Goal: Navigation & Orientation: Find specific page/section

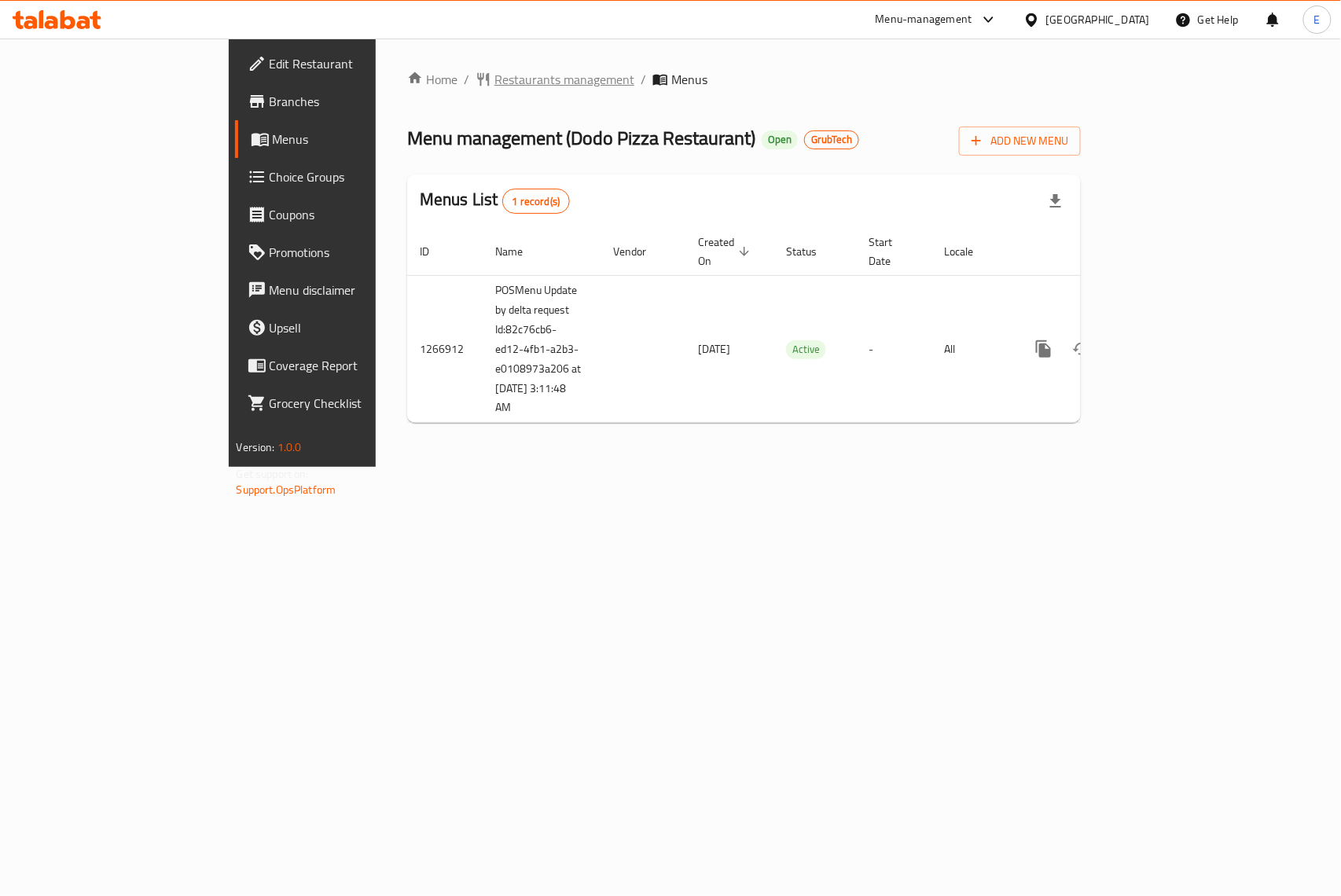
click at [494, 74] on span "Restaurants management" at bounding box center [564, 79] width 140 height 19
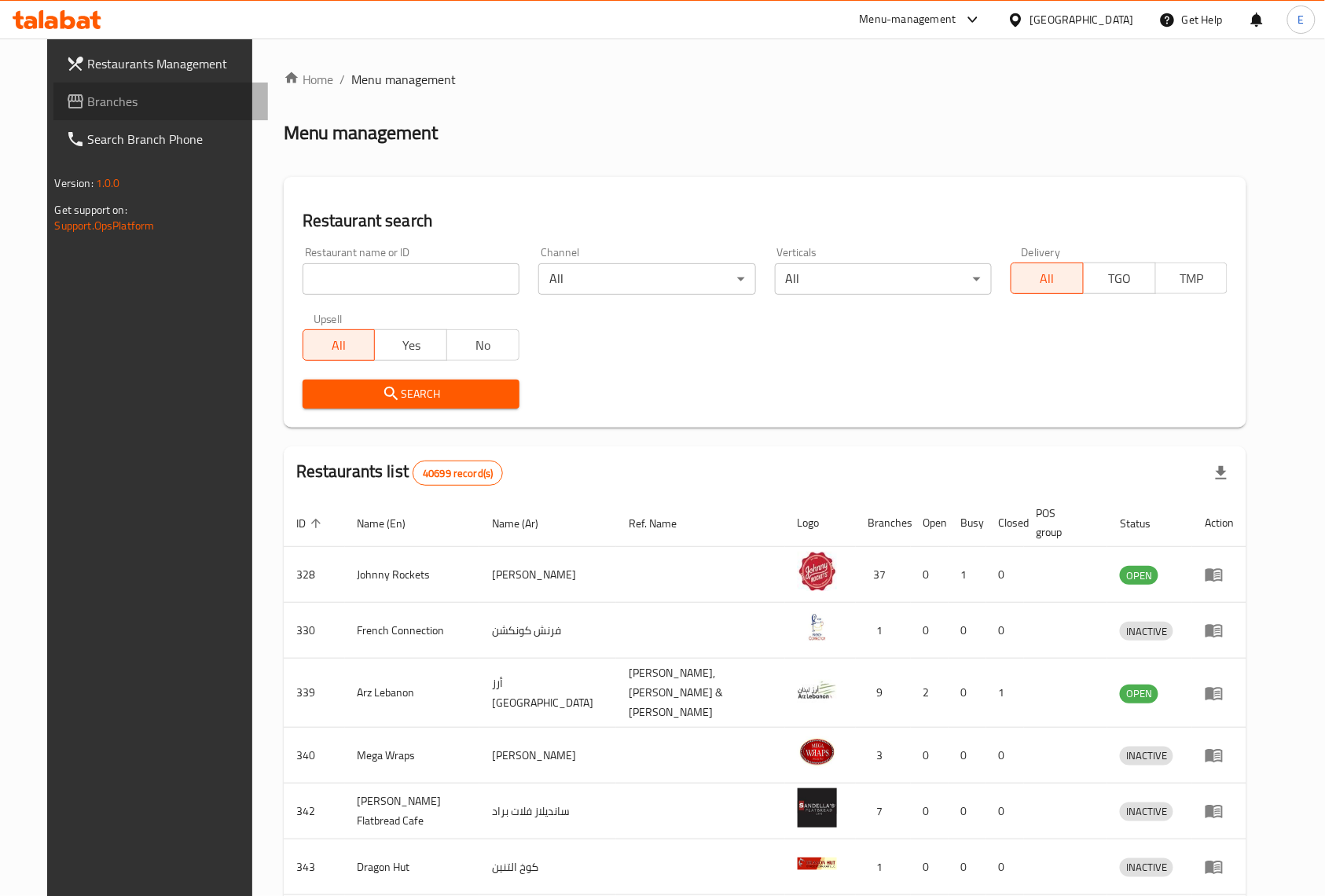
click at [88, 94] on span "Branches" at bounding box center [172, 101] width 168 height 19
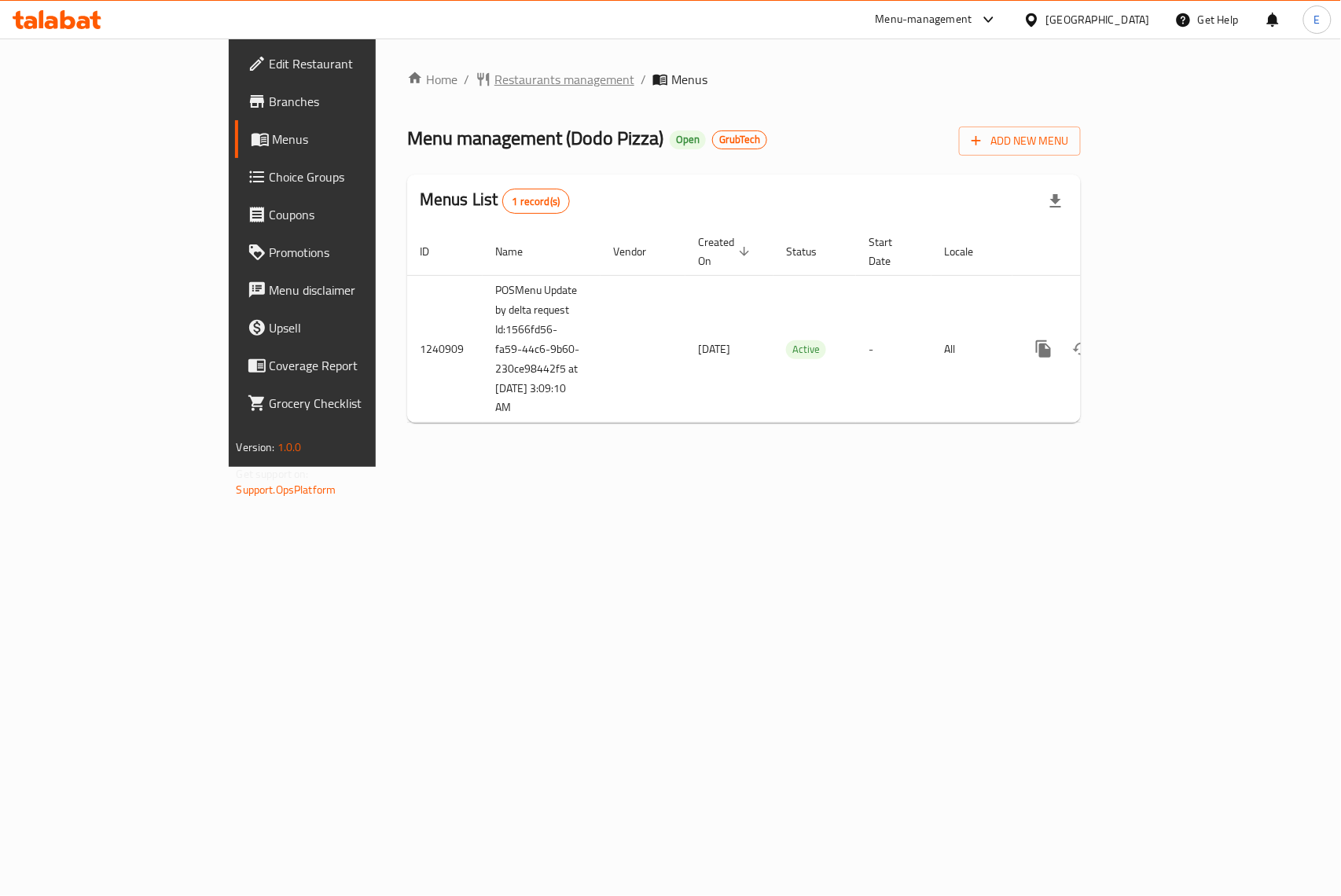
click at [494, 83] on span "Restaurants management" at bounding box center [564, 79] width 140 height 19
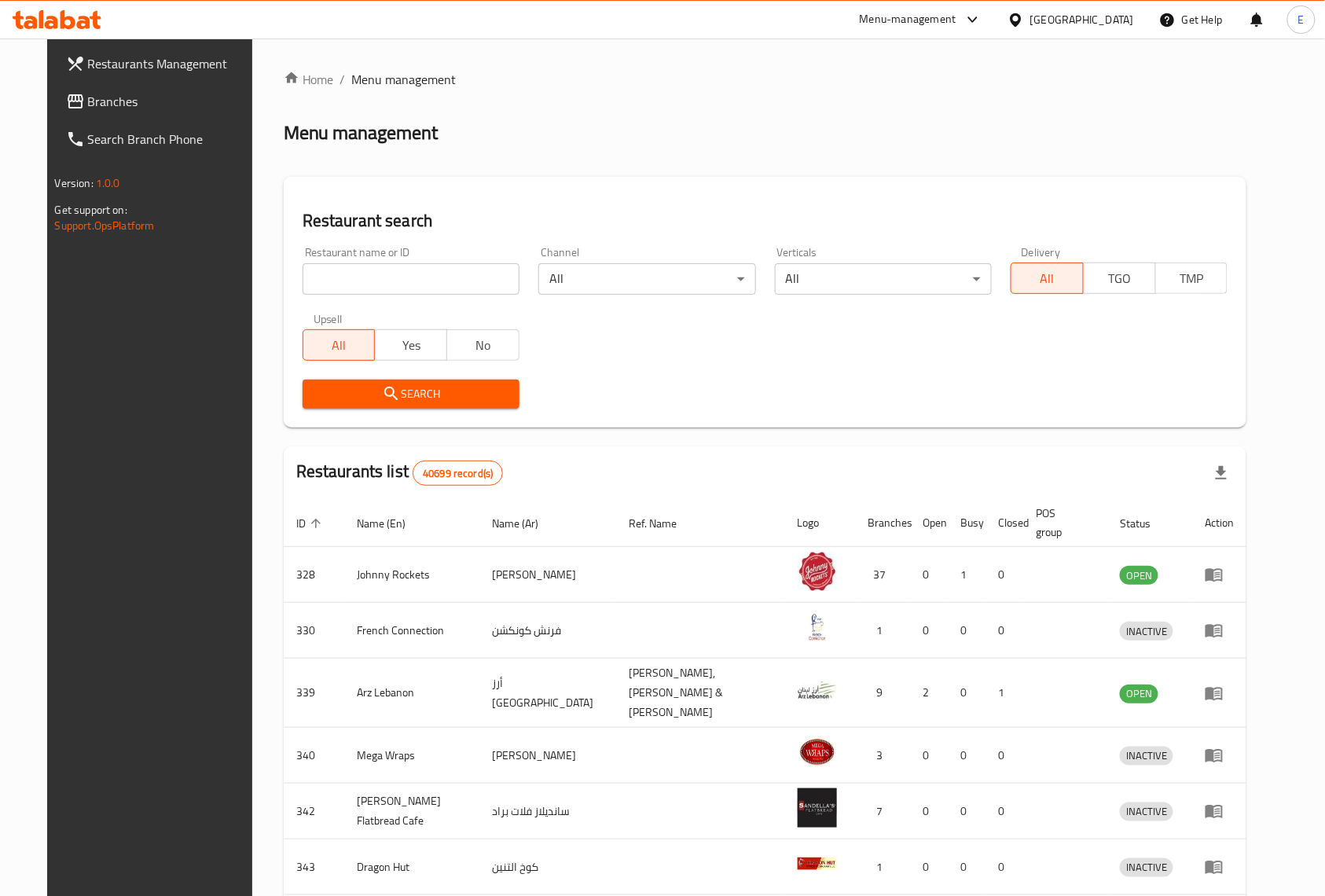
click at [88, 104] on span "Branches" at bounding box center [172, 101] width 168 height 19
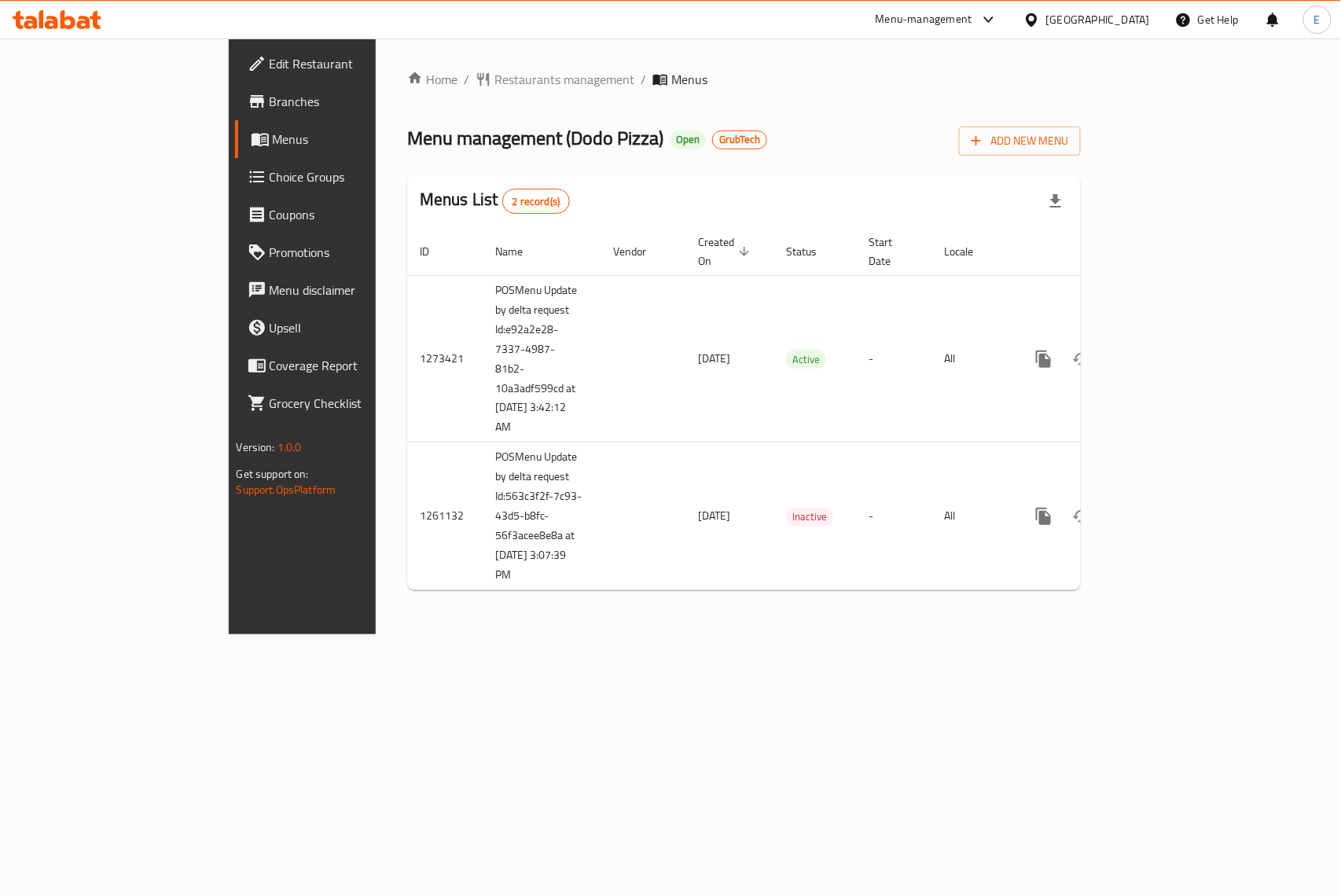
click at [394, 64] on div "Home / Restaurants management / Menus Menu management ( Dodo Pizza ) Open GrubT…" at bounding box center [743, 336] width 736 height 596
click at [494, 86] on span "Restaurants management" at bounding box center [564, 79] width 140 height 19
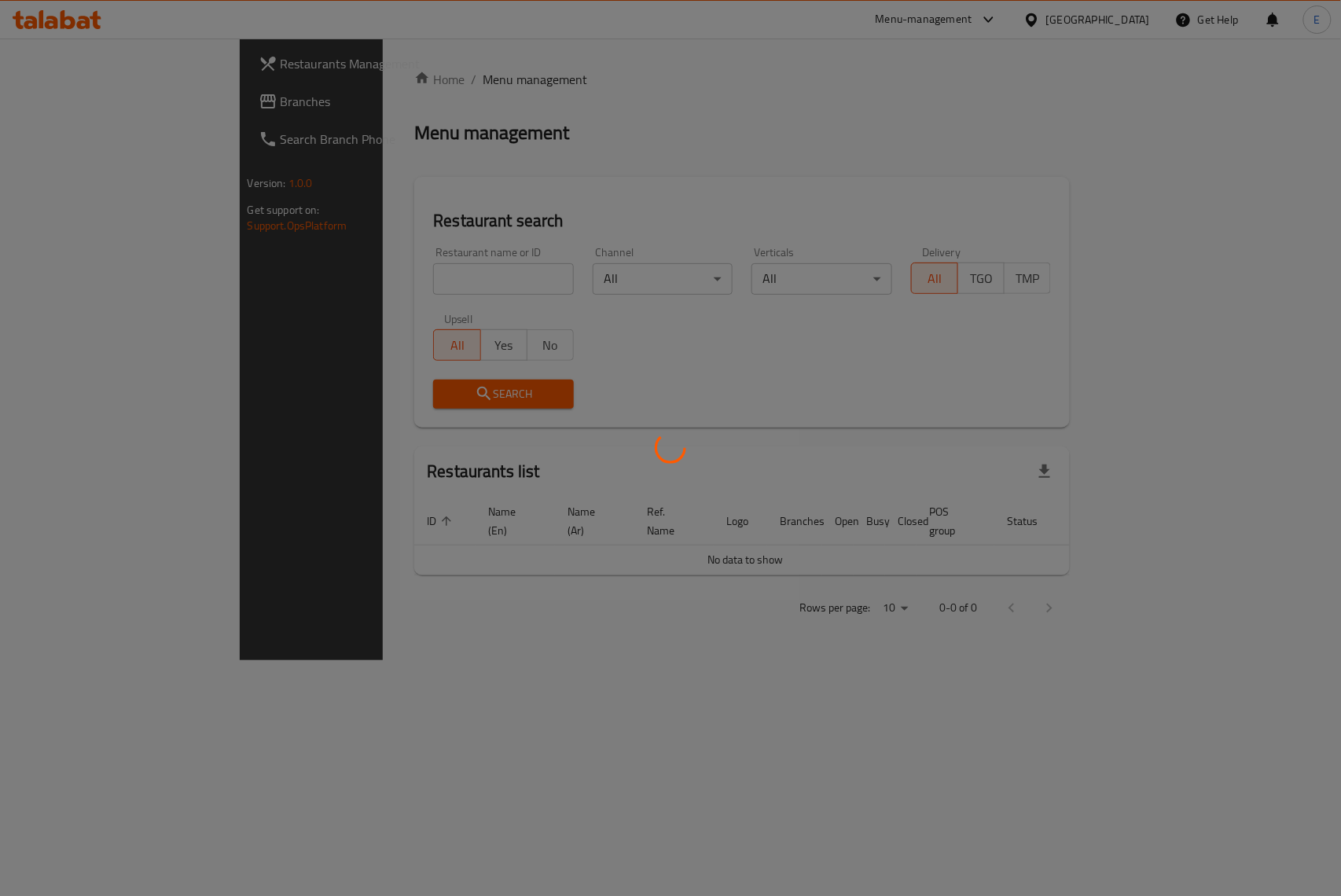
click at [92, 105] on div at bounding box center [670, 448] width 1341 height 896
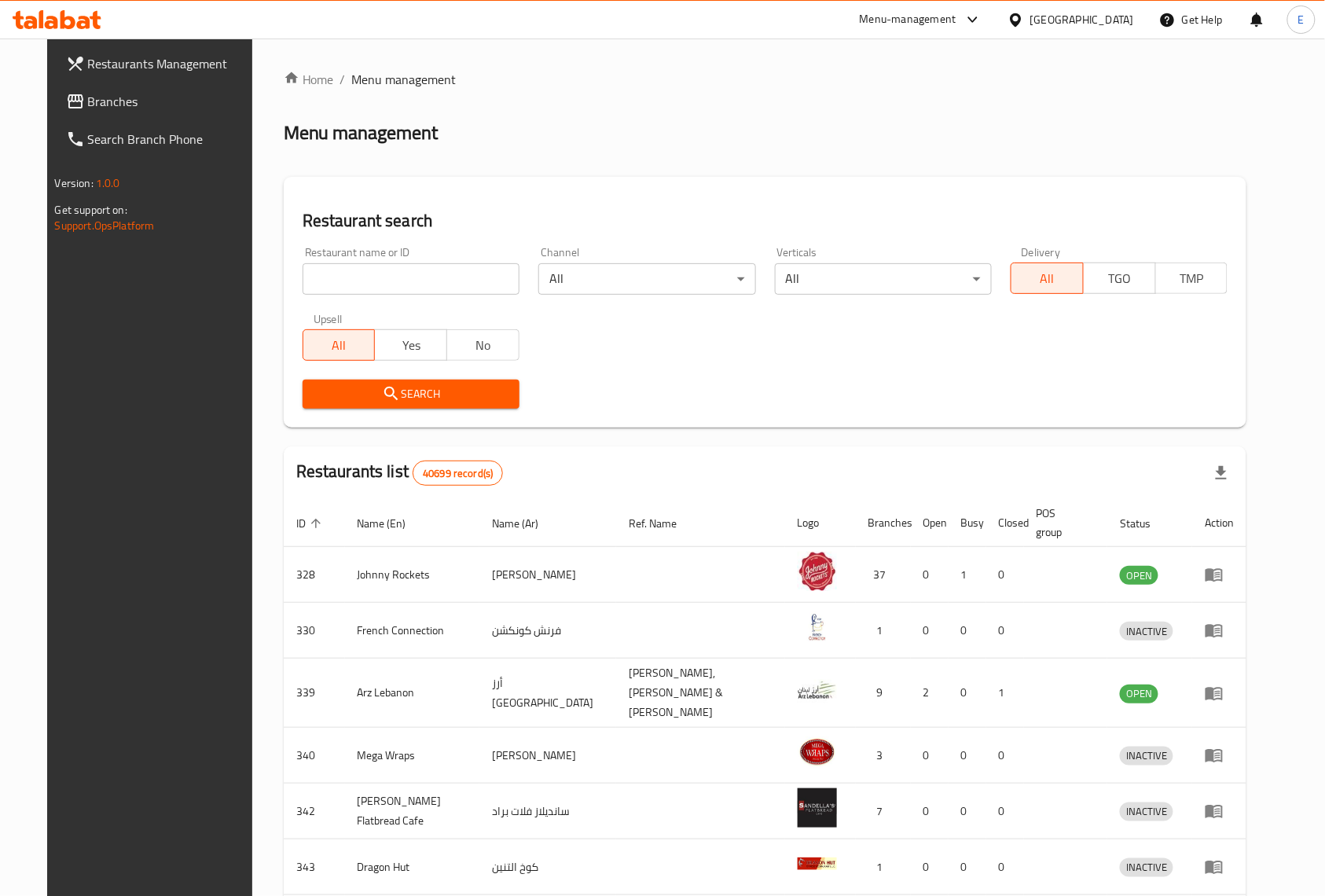
click at [92, 105] on span "Branches" at bounding box center [172, 101] width 168 height 19
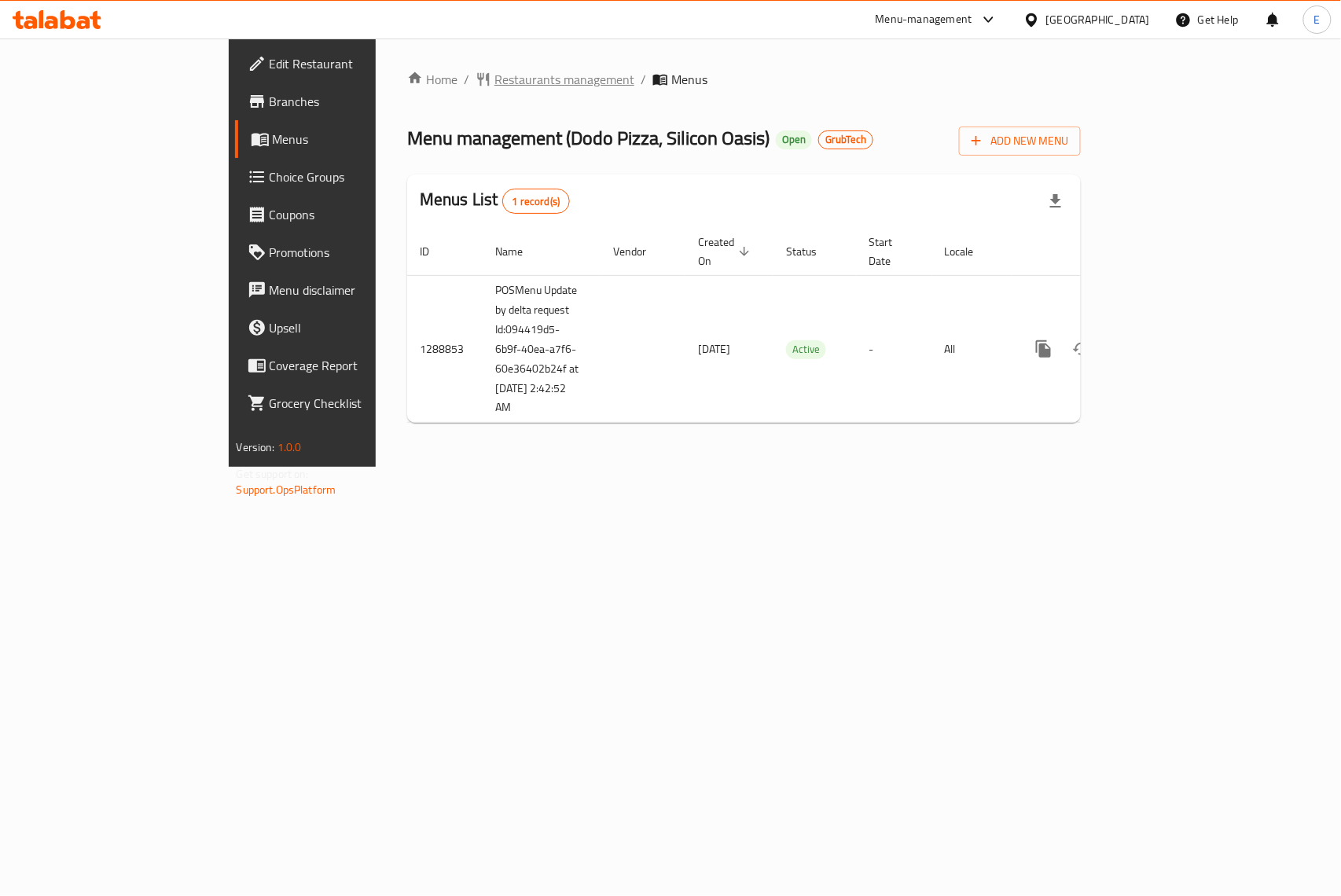
click at [494, 83] on span "Restaurants management" at bounding box center [564, 79] width 140 height 19
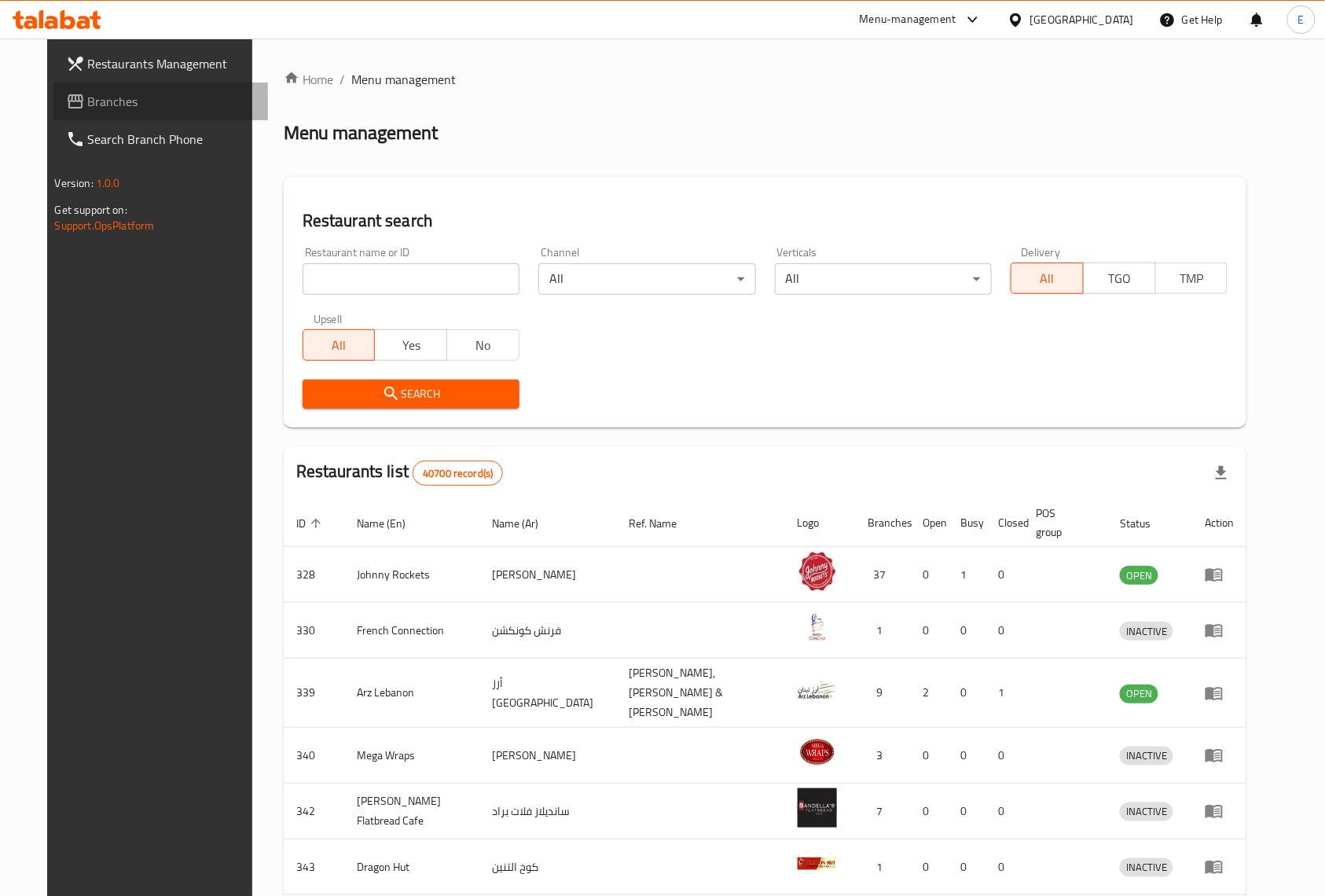
click at [88, 111] on span "Branches" at bounding box center [172, 101] width 168 height 19
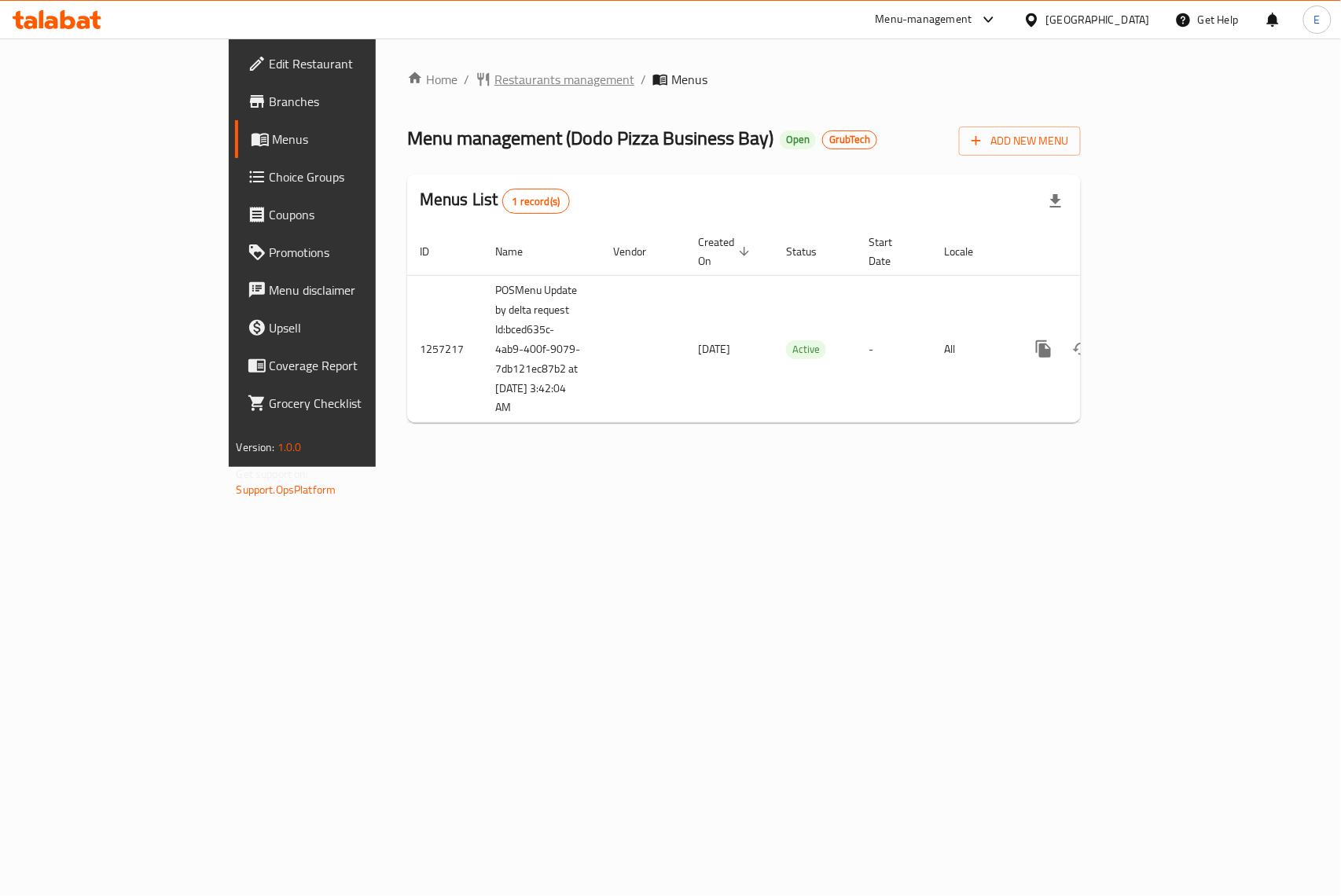
click at [494, 70] on span "Restaurants management" at bounding box center [564, 79] width 140 height 19
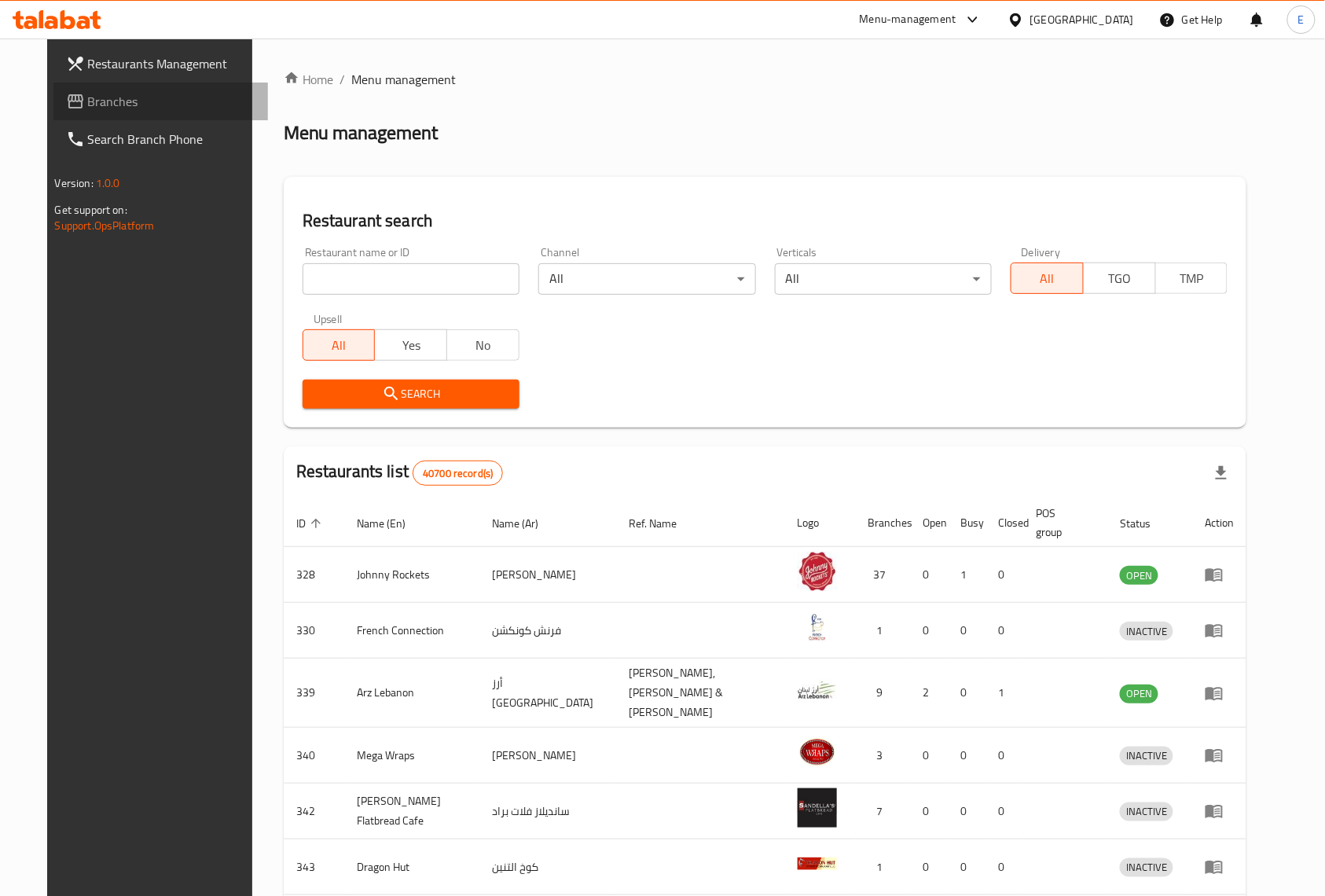
click at [88, 106] on span "Branches" at bounding box center [172, 101] width 168 height 19
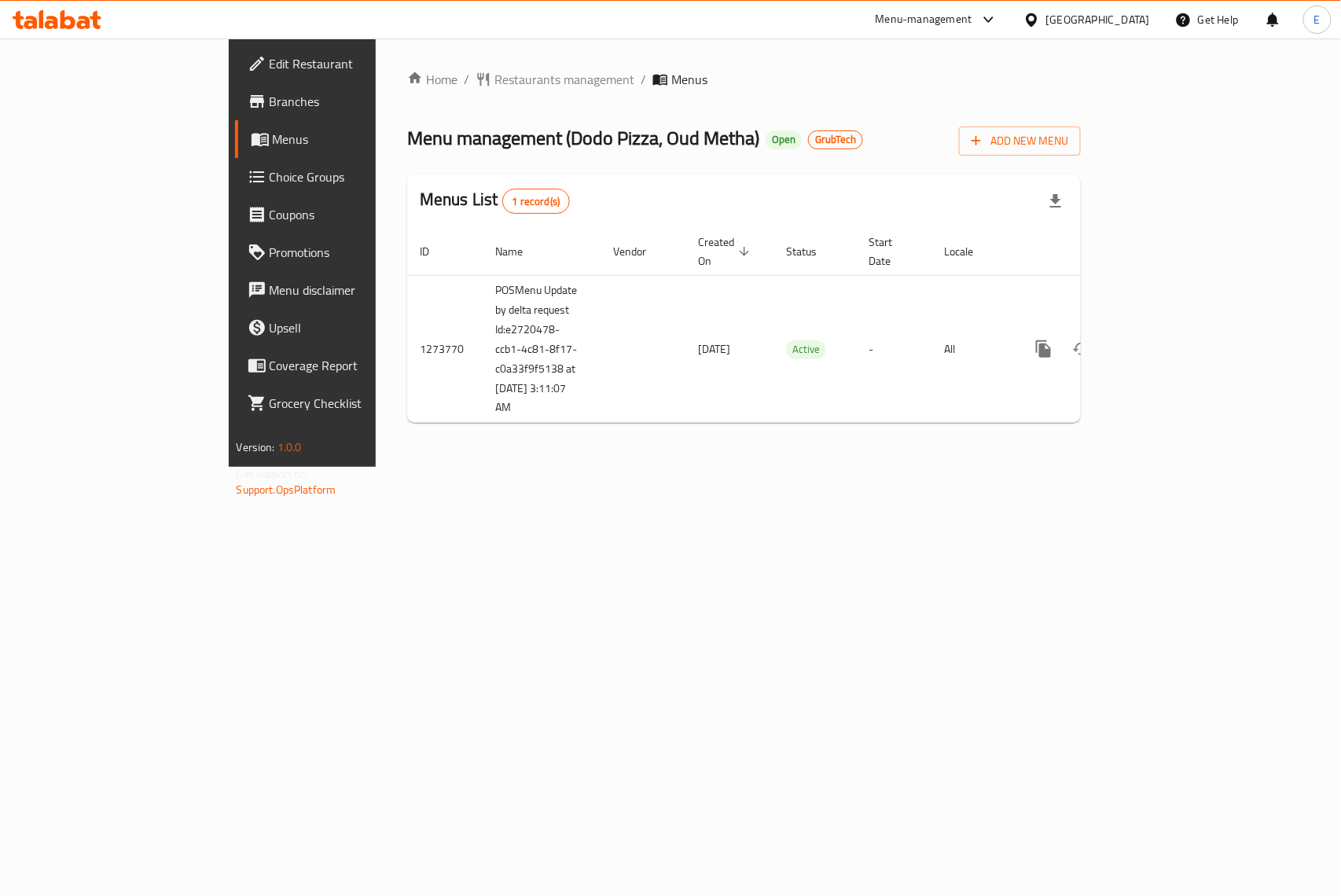
click at [610, 85] on ol "Home / Restaurants management / Menus" at bounding box center [744, 79] width 674 height 19
click at [270, 105] on span "Branches" at bounding box center [355, 101] width 171 height 19
click at [494, 86] on span "Restaurants management" at bounding box center [564, 79] width 140 height 19
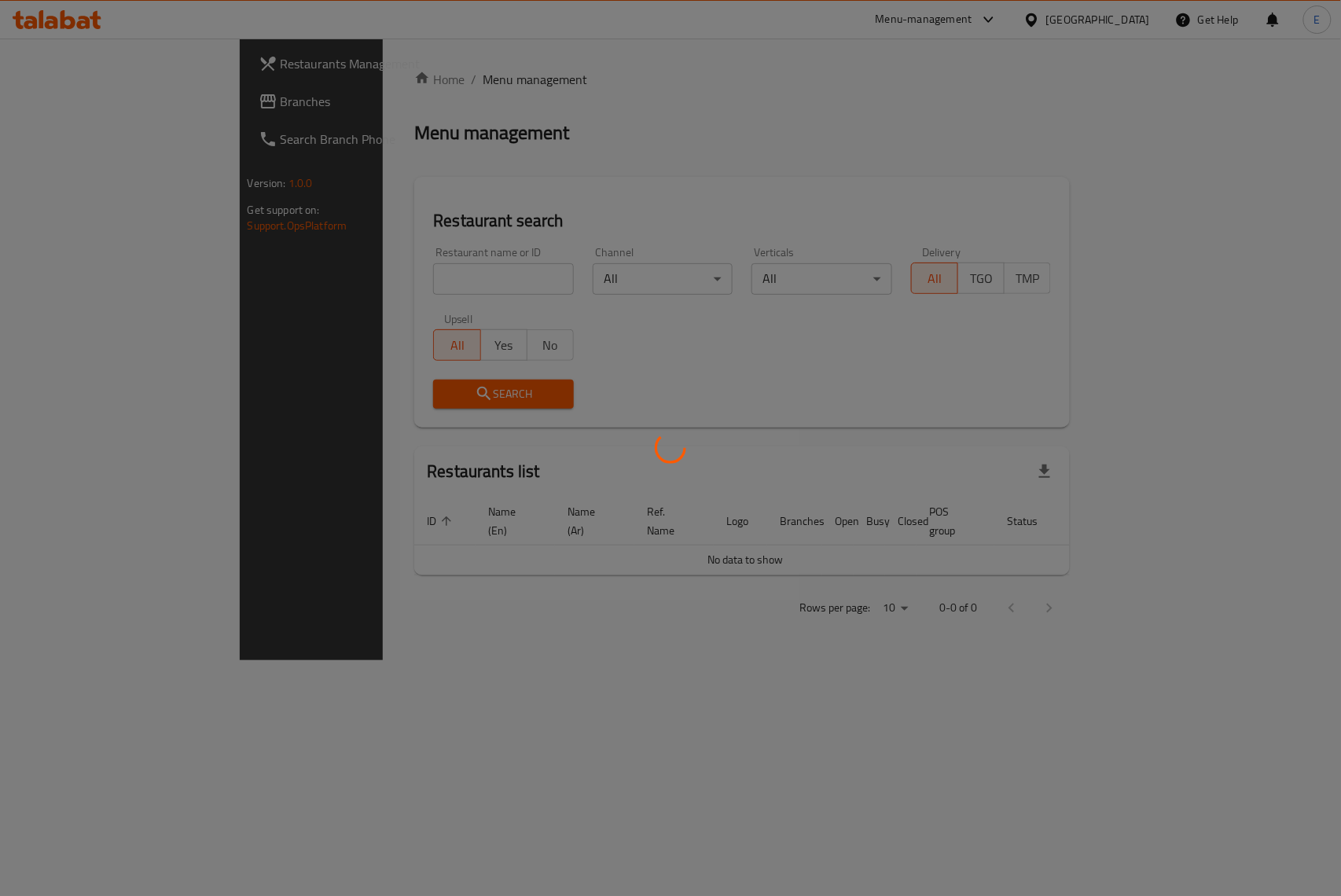
click at [66, 102] on div at bounding box center [670, 448] width 1341 height 896
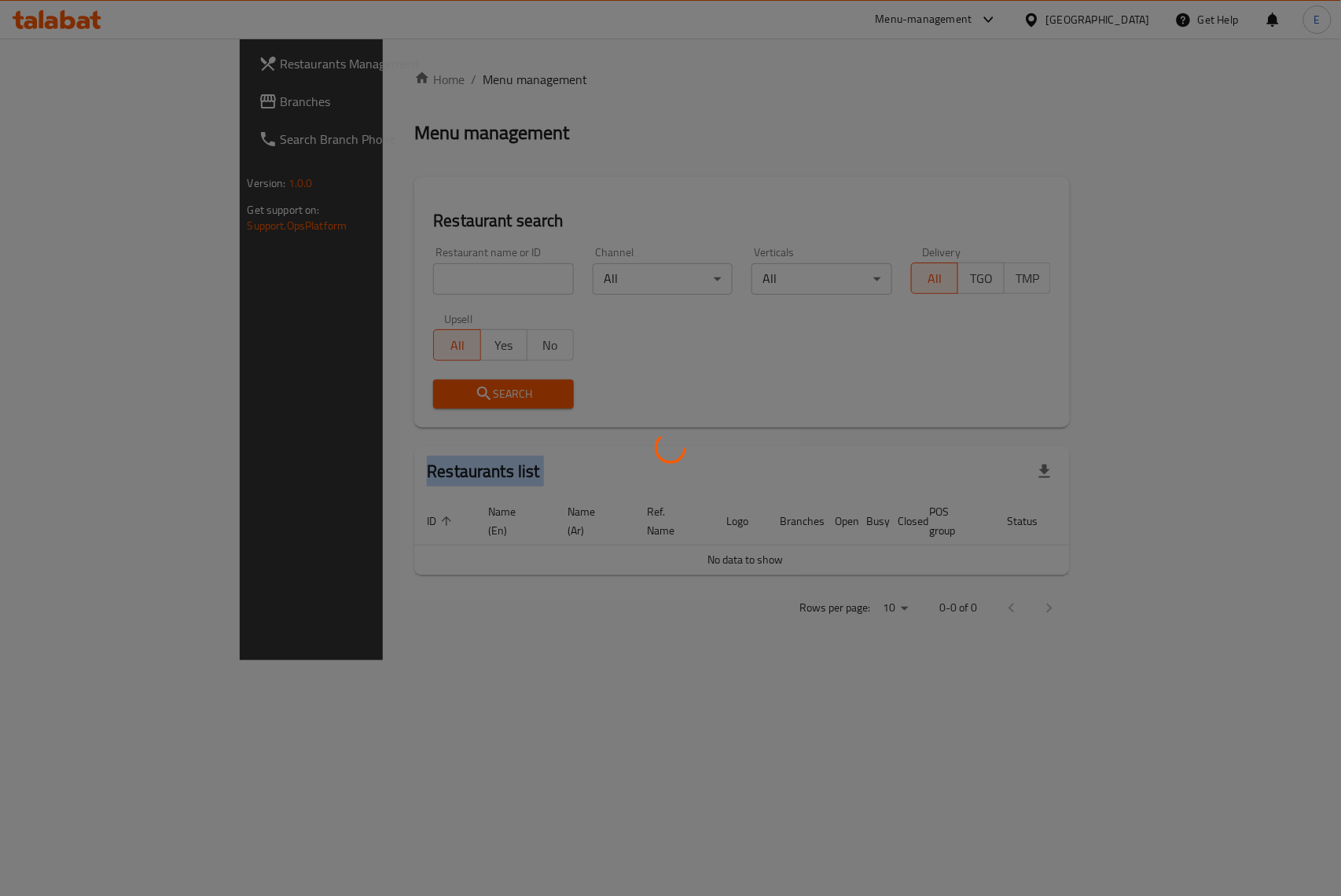
click at [66, 102] on div at bounding box center [670, 448] width 1341 height 896
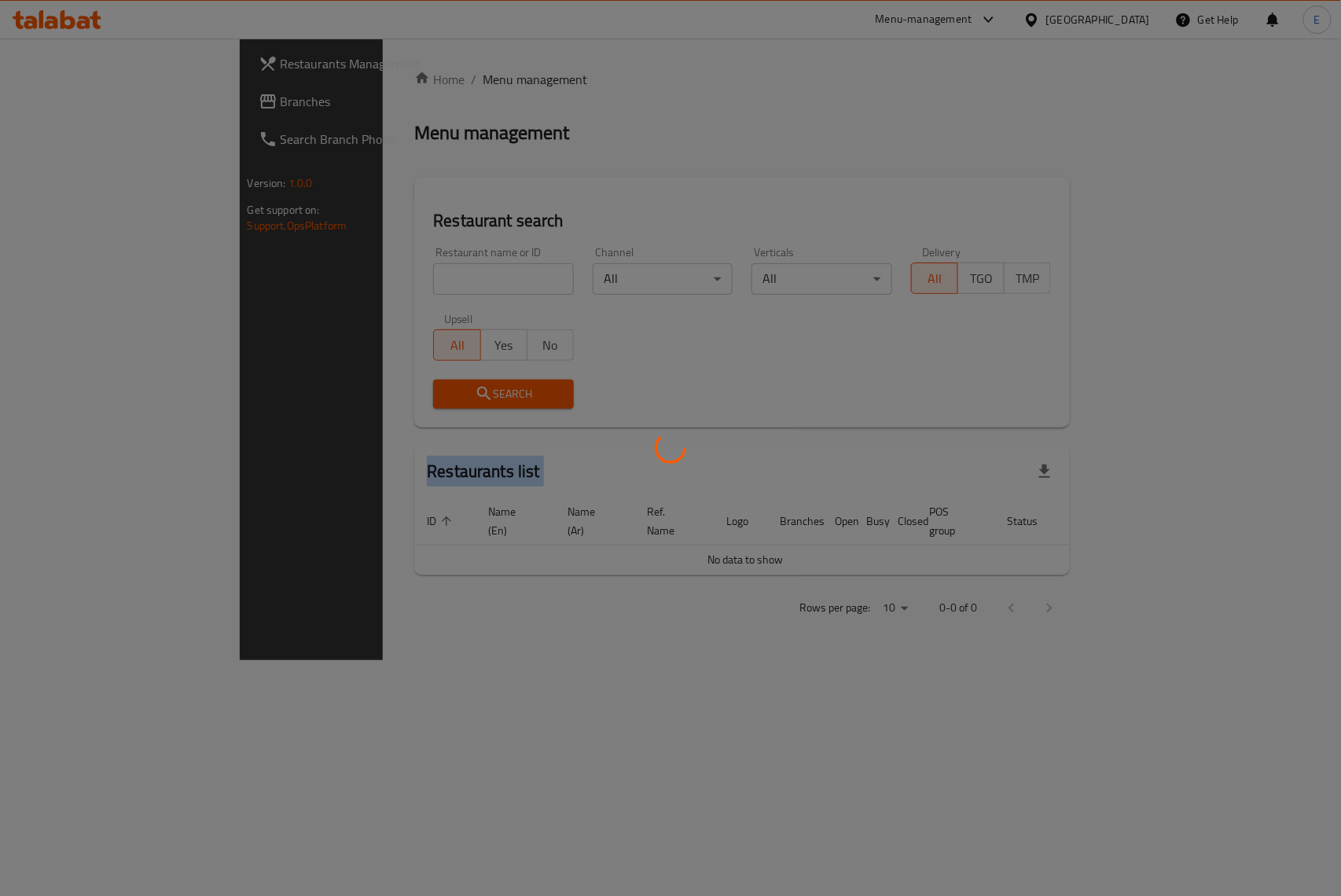
click at [66, 102] on div at bounding box center [670, 448] width 1341 height 896
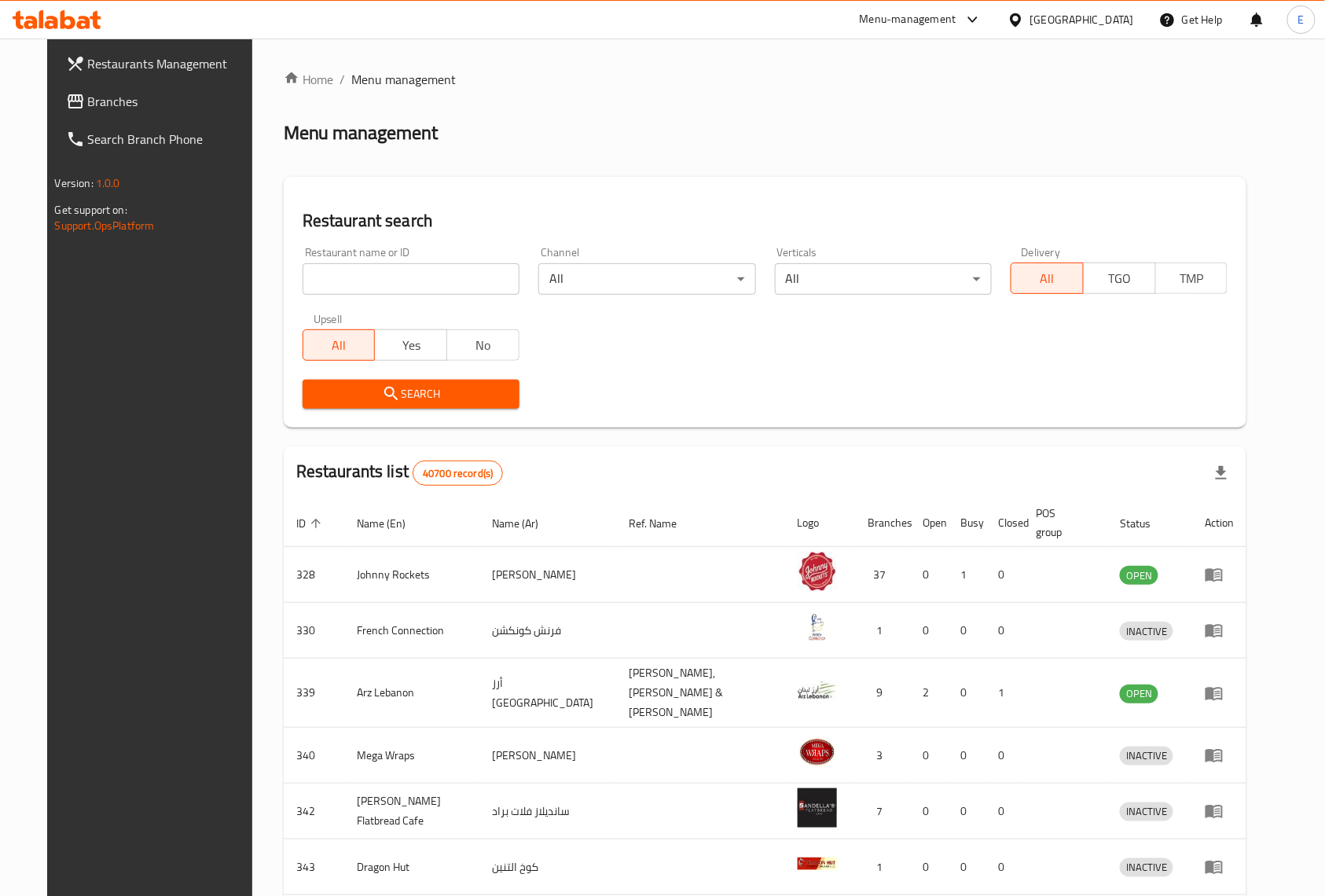
click at [120, 98] on span "Branches" at bounding box center [172, 101] width 168 height 19
